Goal: Information Seeking & Learning: Learn about a topic

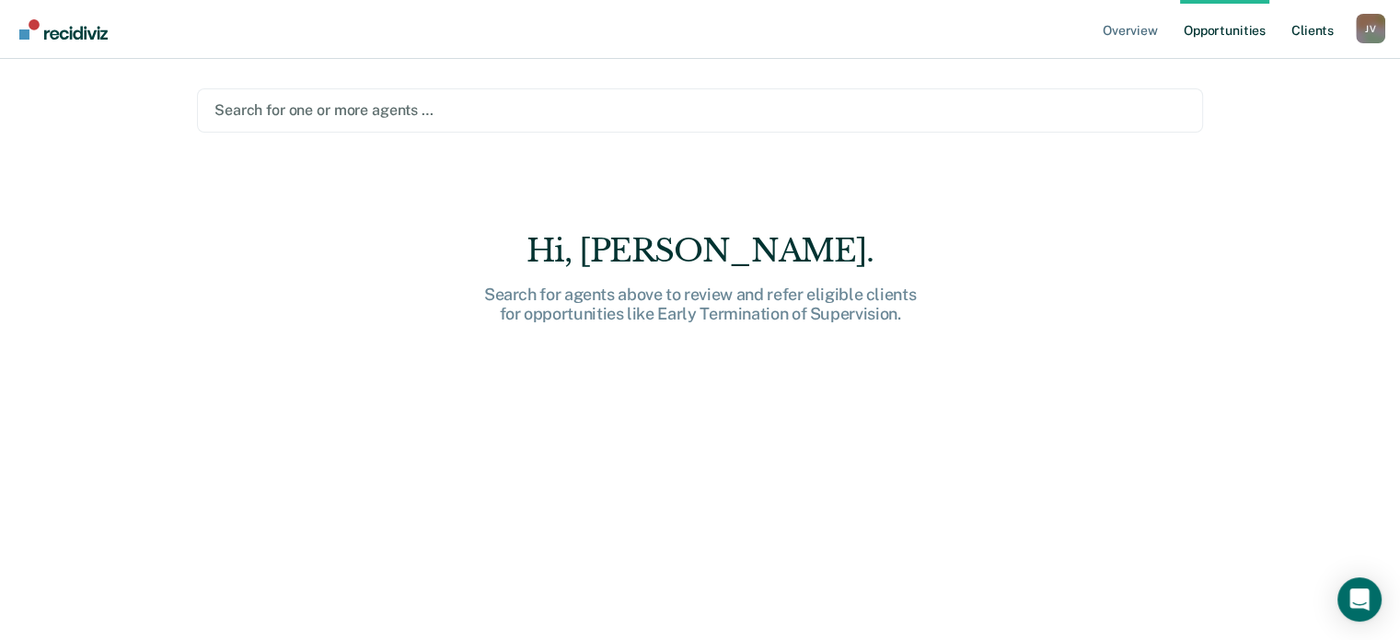
click at [1300, 32] on link "Client s" at bounding box center [1313, 29] width 50 height 59
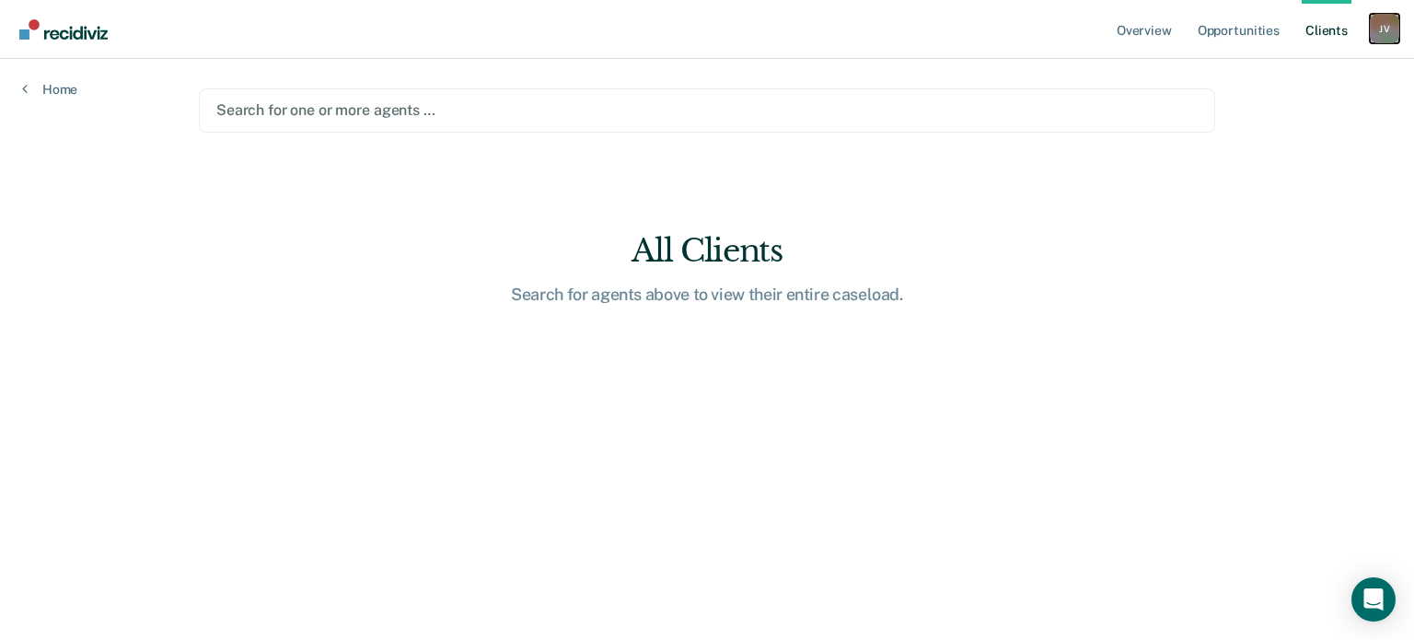
click at [1384, 39] on div "J V" at bounding box center [1384, 28] width 29 height 29
click at [1128, 29] on link "Overview" at bounding box center [1144, 29] width 63 height 59
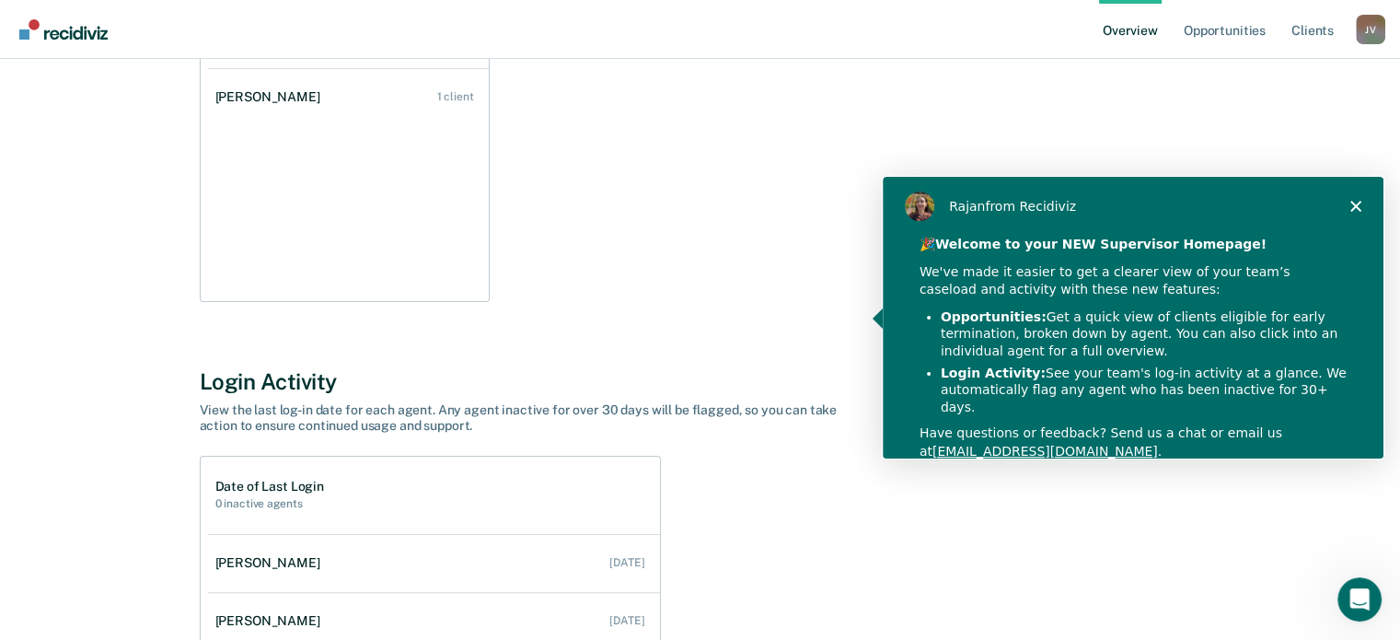
click at [1351, 205] on icon "Close" at bounding box center [1354, 205] width 11 height 11
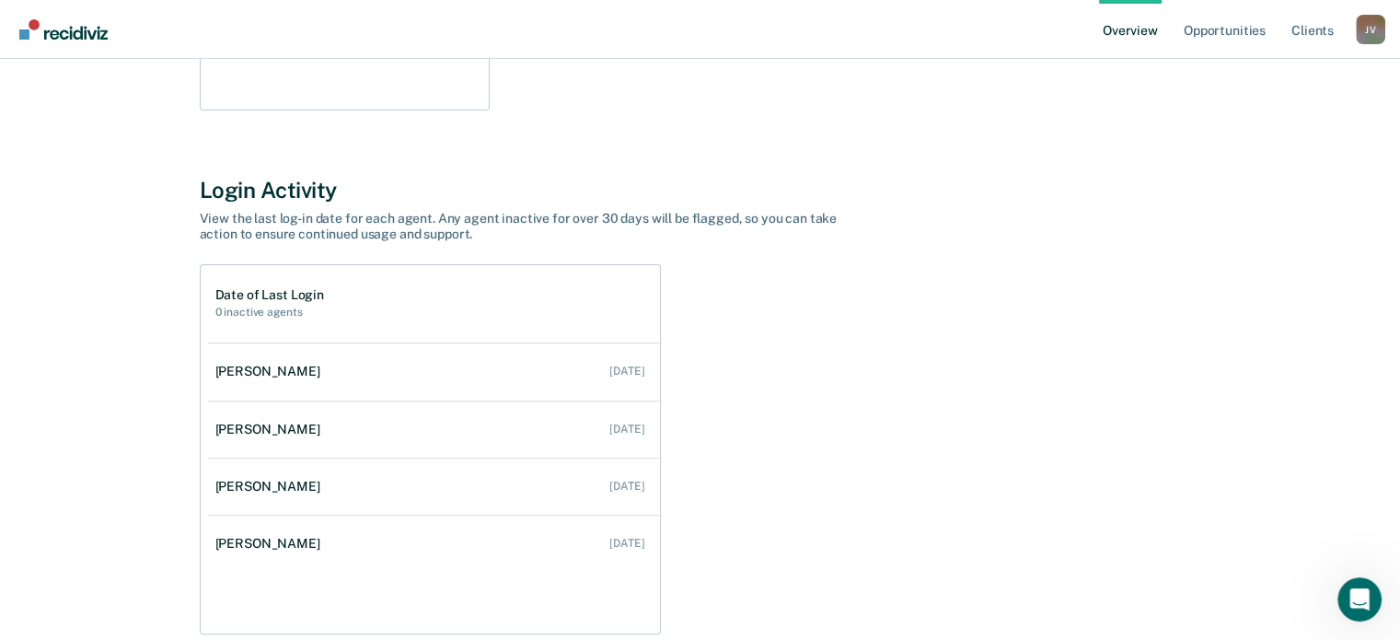
scroll to position [620, 0]
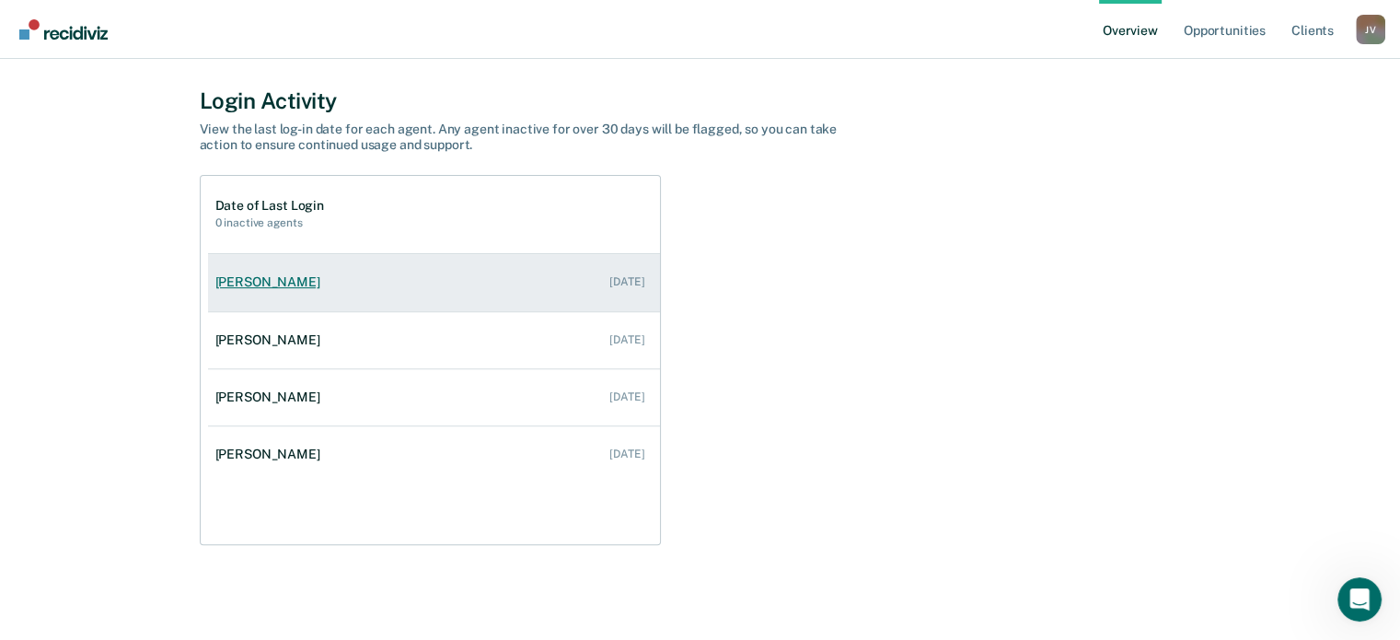
click at [416, 294] on link "[PERSON_NAME] [DATE]" at bounding box center [434, 282] width 452 height 52
